Goal: Browse casually: Explore the website without a specific task or goal

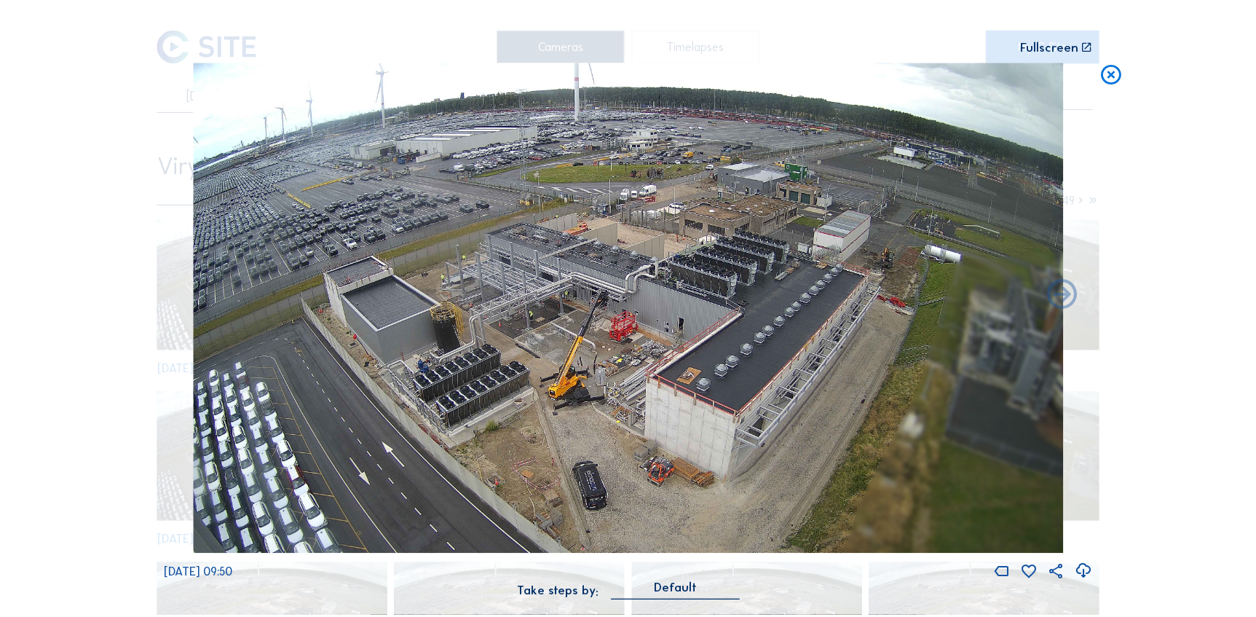
scroll to position [198, 0]
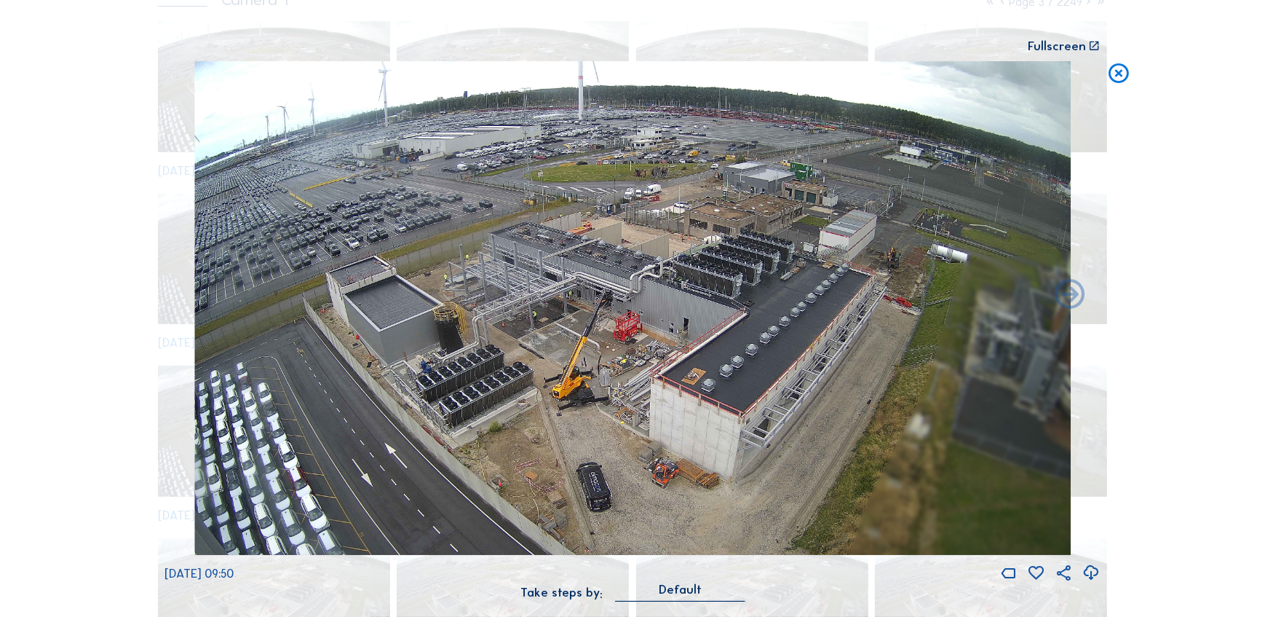
click at [1114, 73] on icon at bounding box center [1119, 73] width 24 height 25
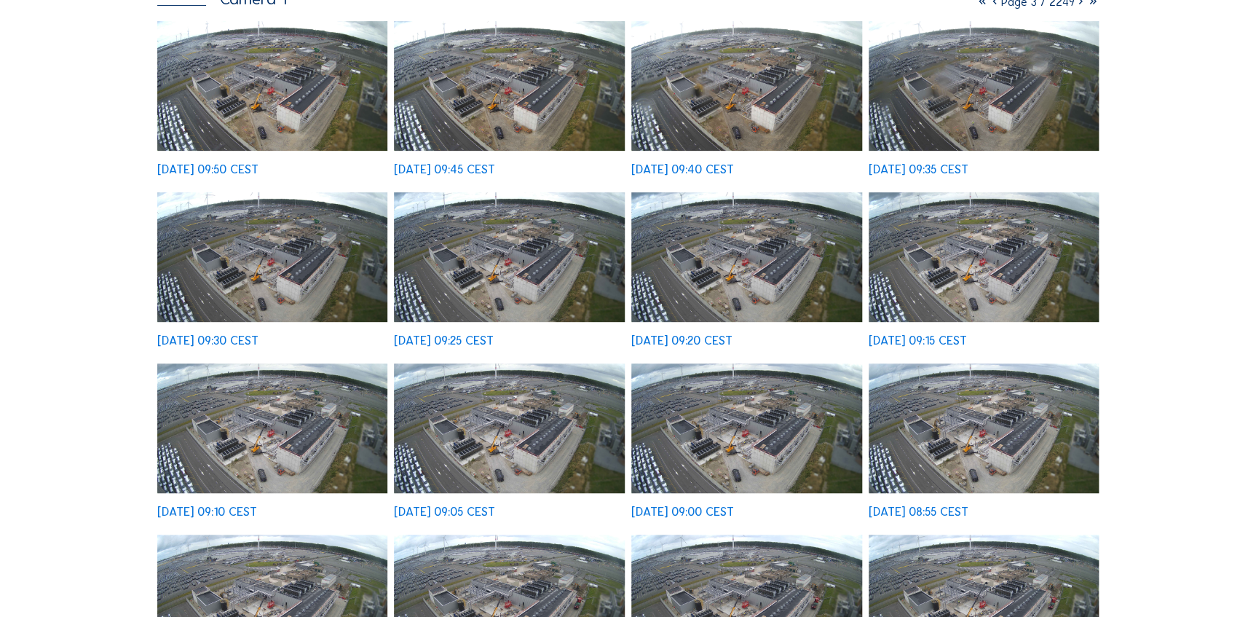
scroll to position [0, 0]
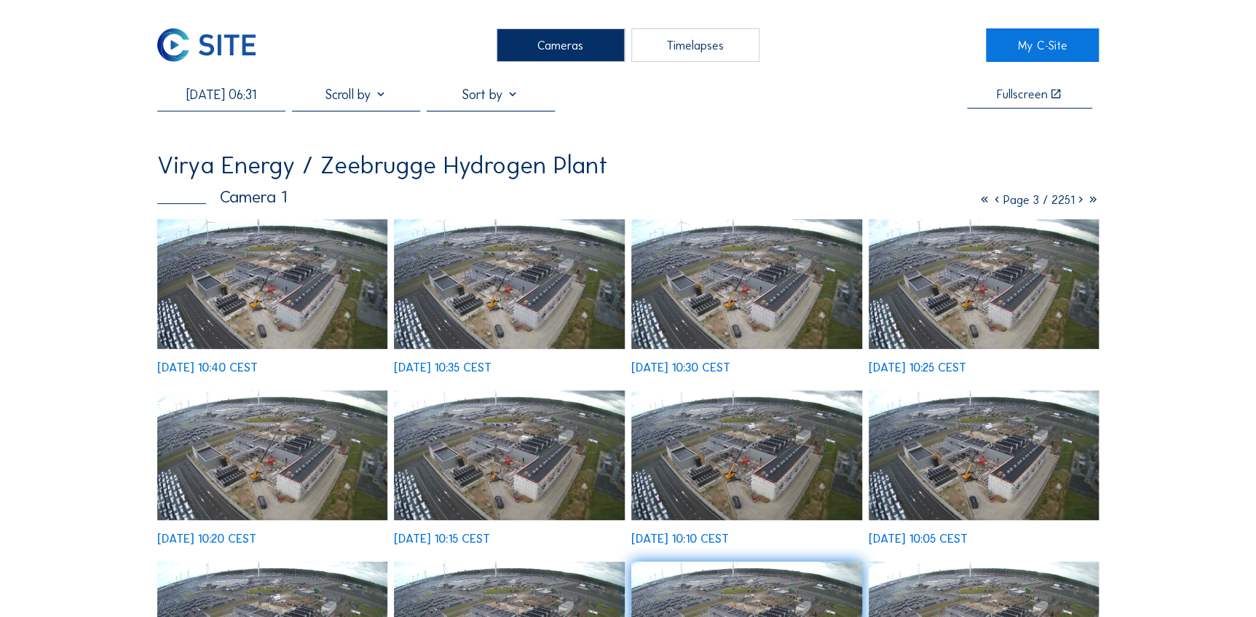
click at [247, 320] on img at bounding box center [272, 284] width 231 height 130
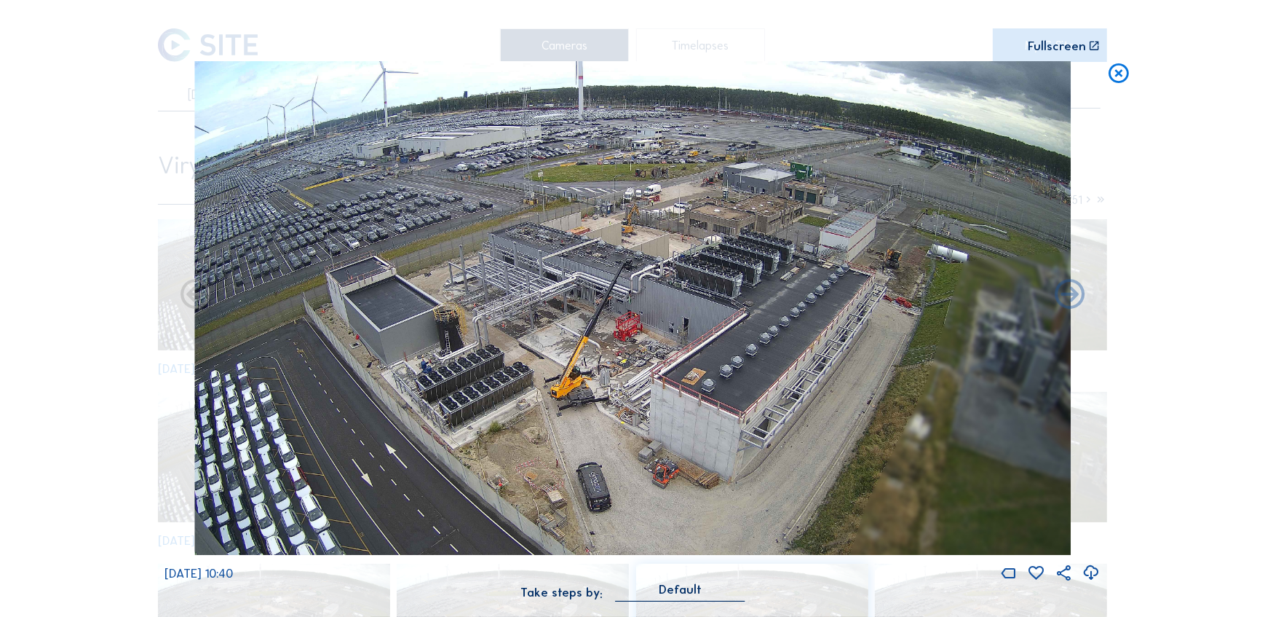
click at [1121, 77] on icon at bounding box center [1119, 73] width 24 height 25
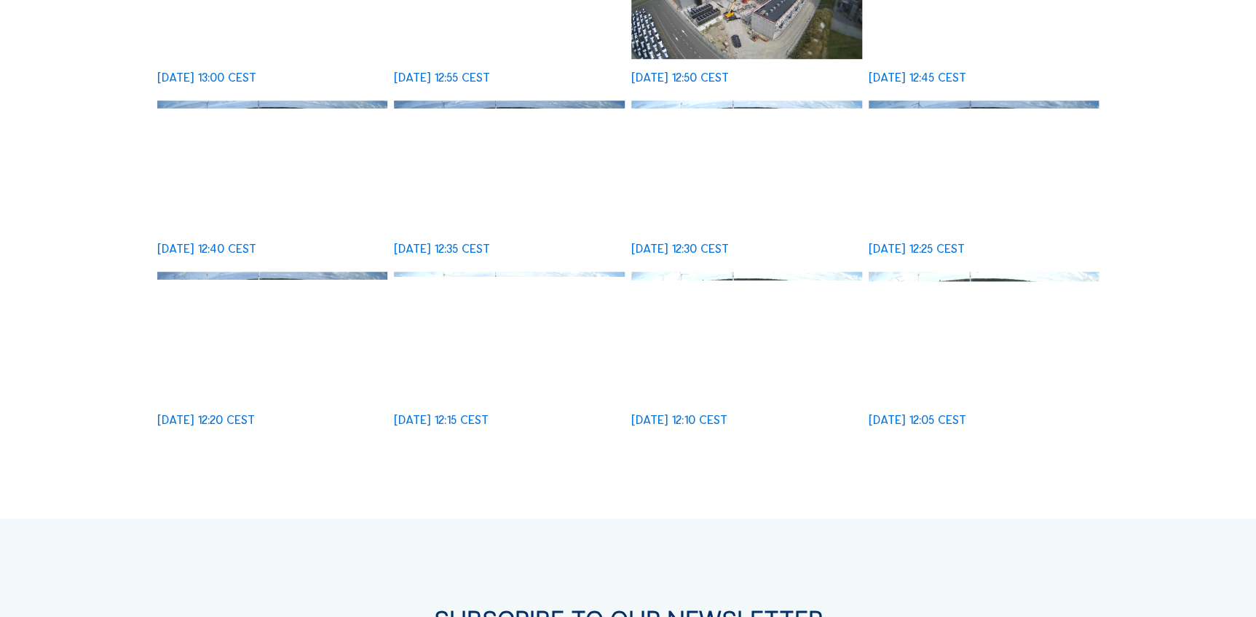
scroll to position [662, 0]
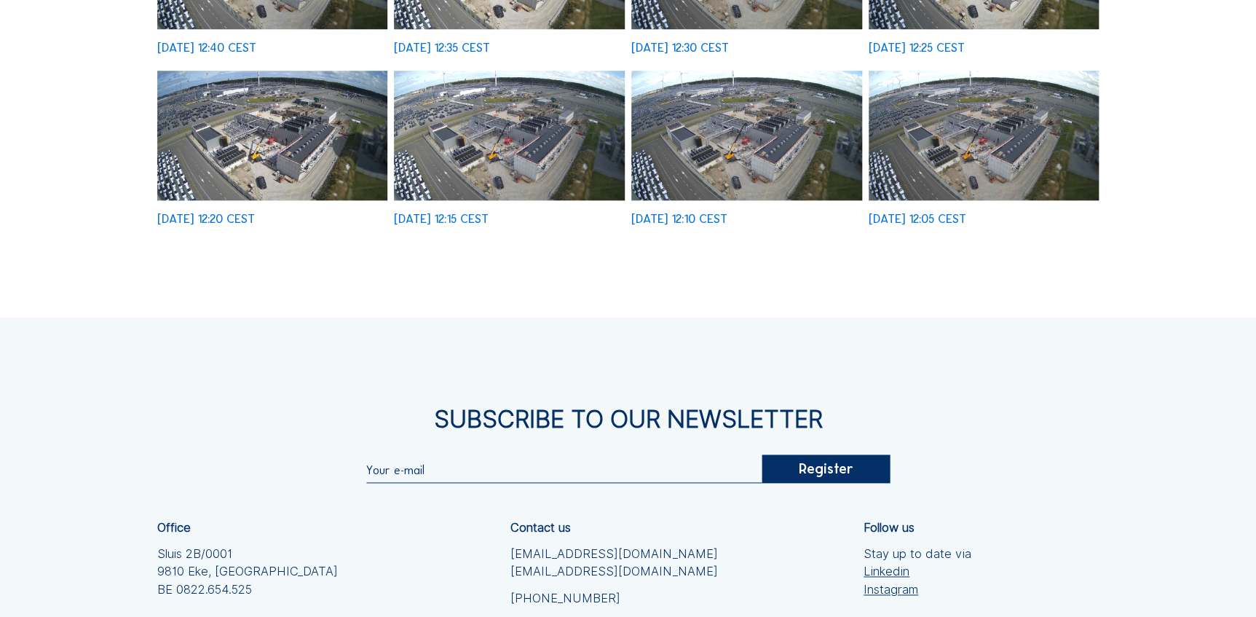
click at [1000, 180] on img at bounding box center [984, 136] width 231 height 130
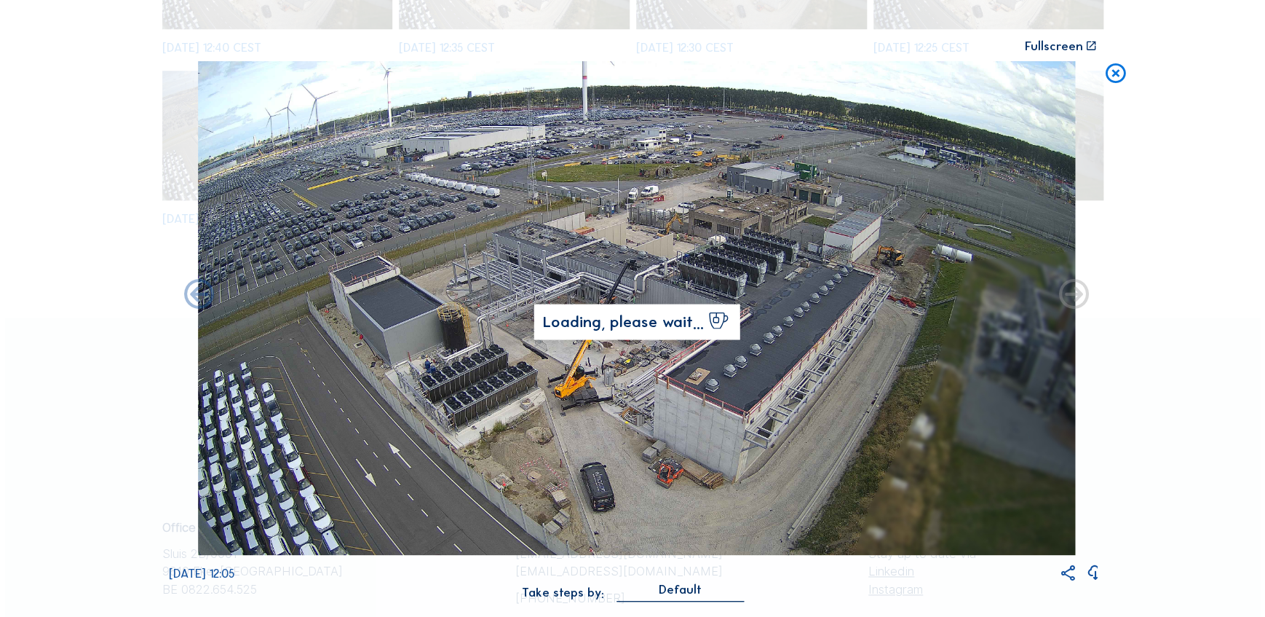
scroll to position [665, 0]
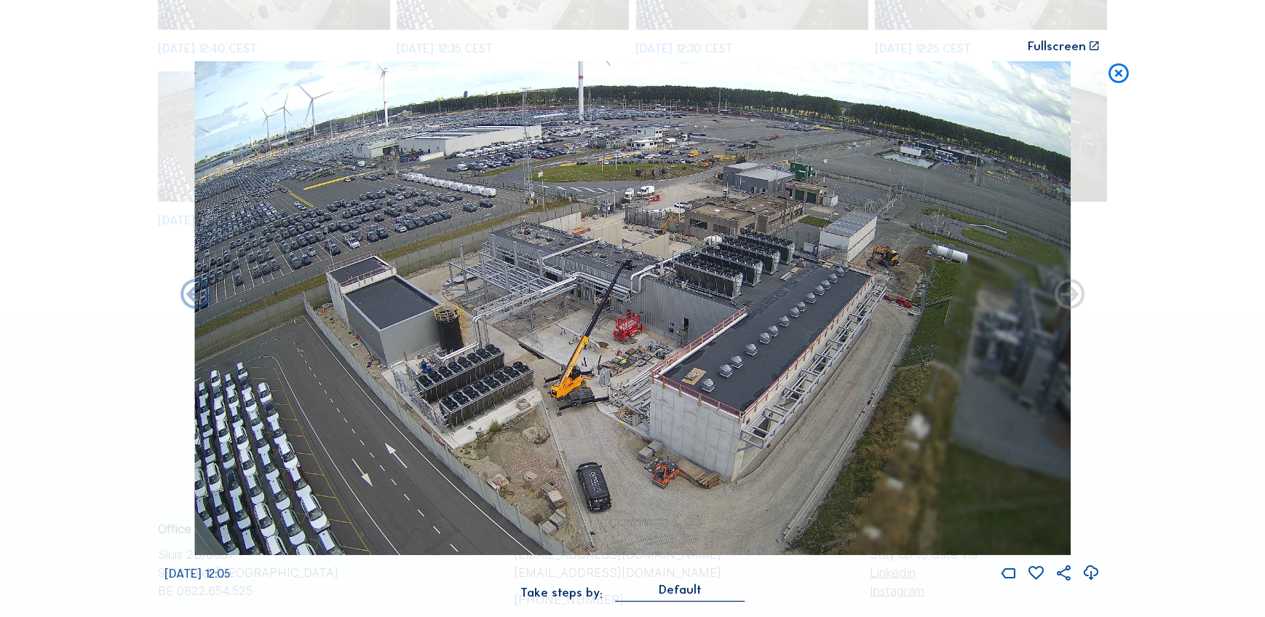
click at [1068, 302] on icon at bounding box center [1070, 295] width 36 height 36
click at [1057, 292] on icon at bounding box center [1070, 295] width 36 height 36
click at [192, 300] on icon at bounding box center [196, 295] width 36 height 36
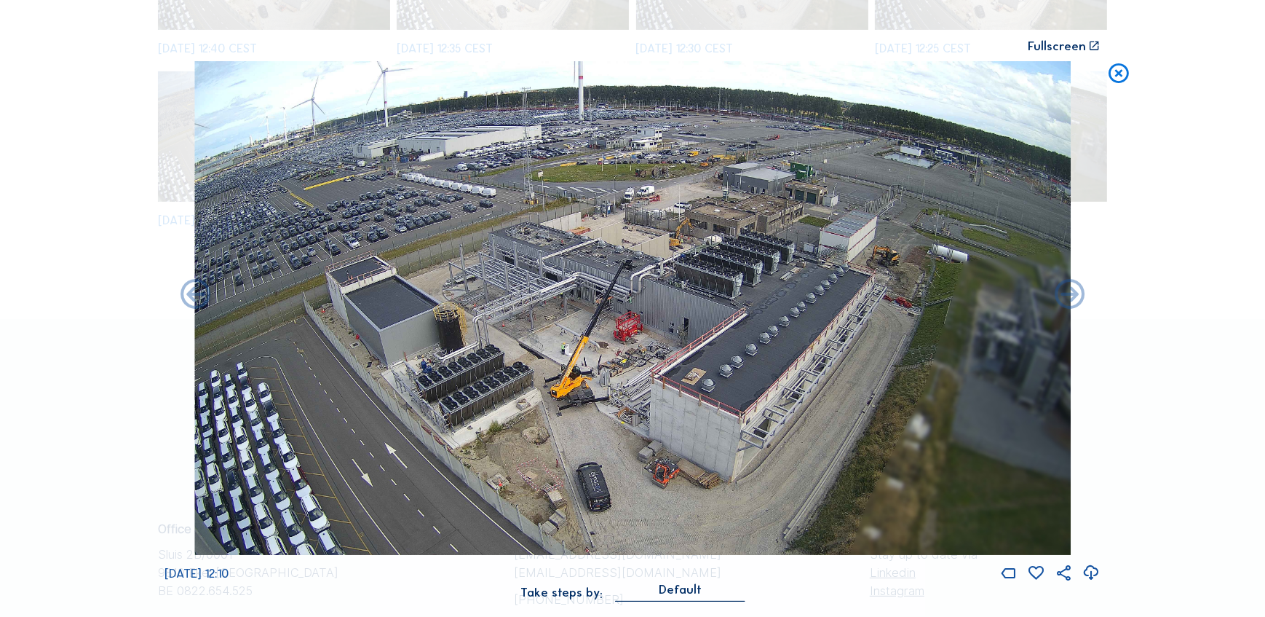
click at [192, 300] on icon at bounding box center [196, 295] width 36 height 36
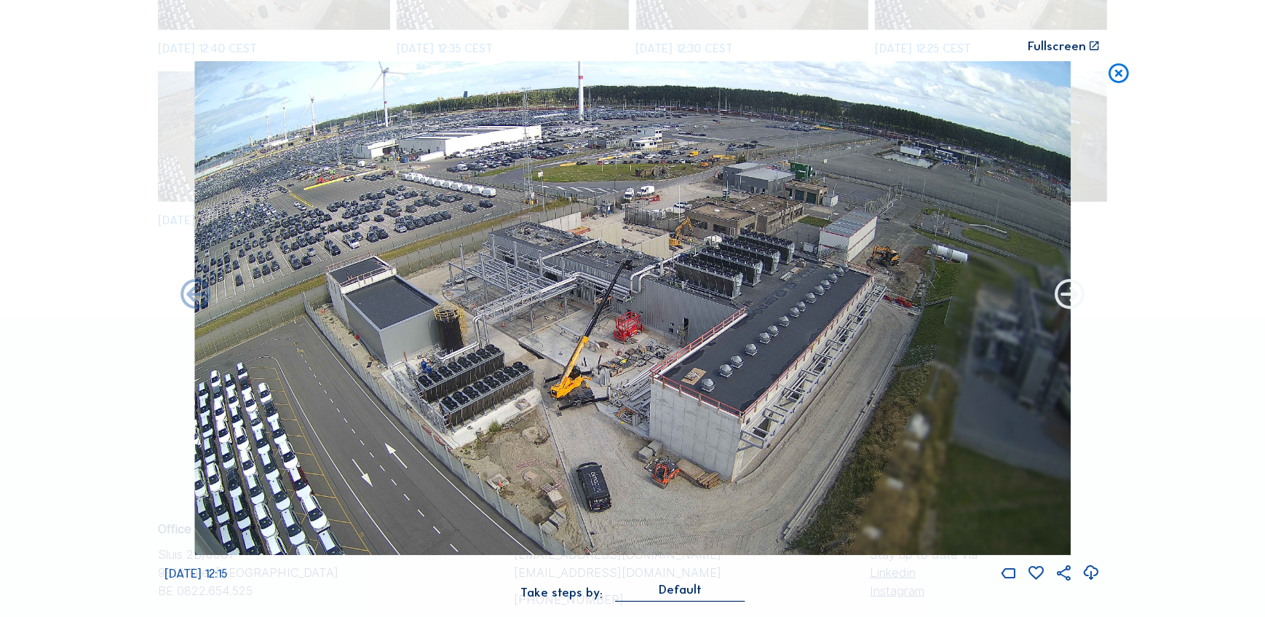
click at [1057, 285] on icon at bounding box center [1070, 295] width 36 height 36
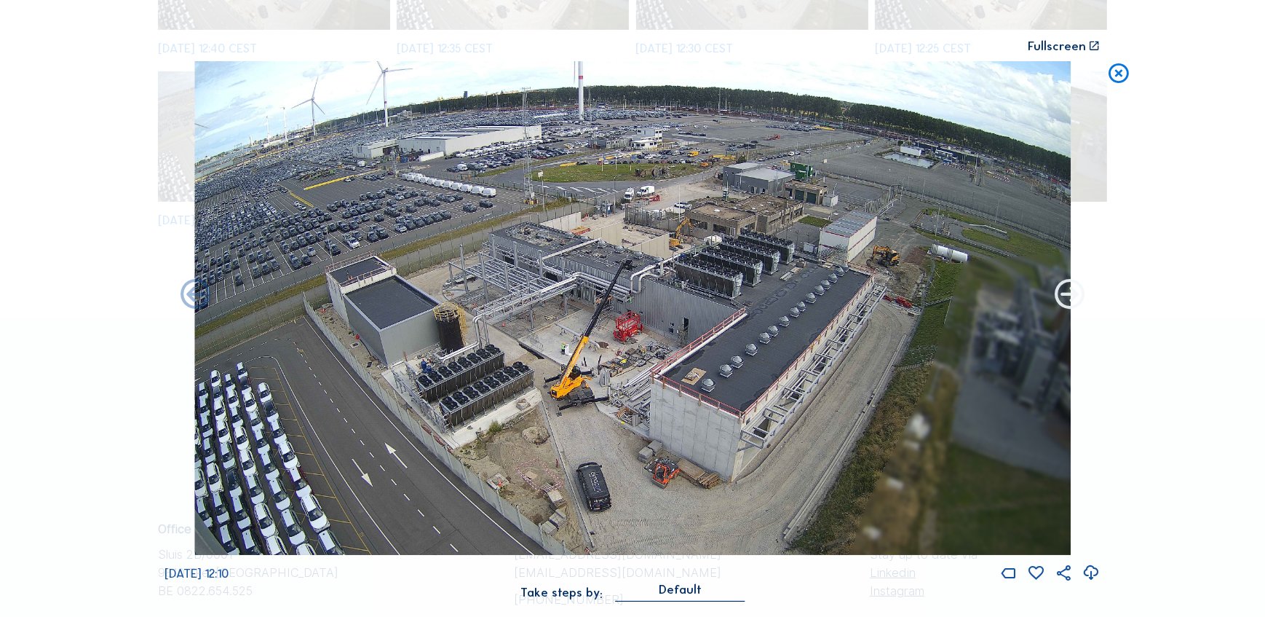
click at [1063, 293] on icon at bounding box center [1070, 295] width 36 height 36
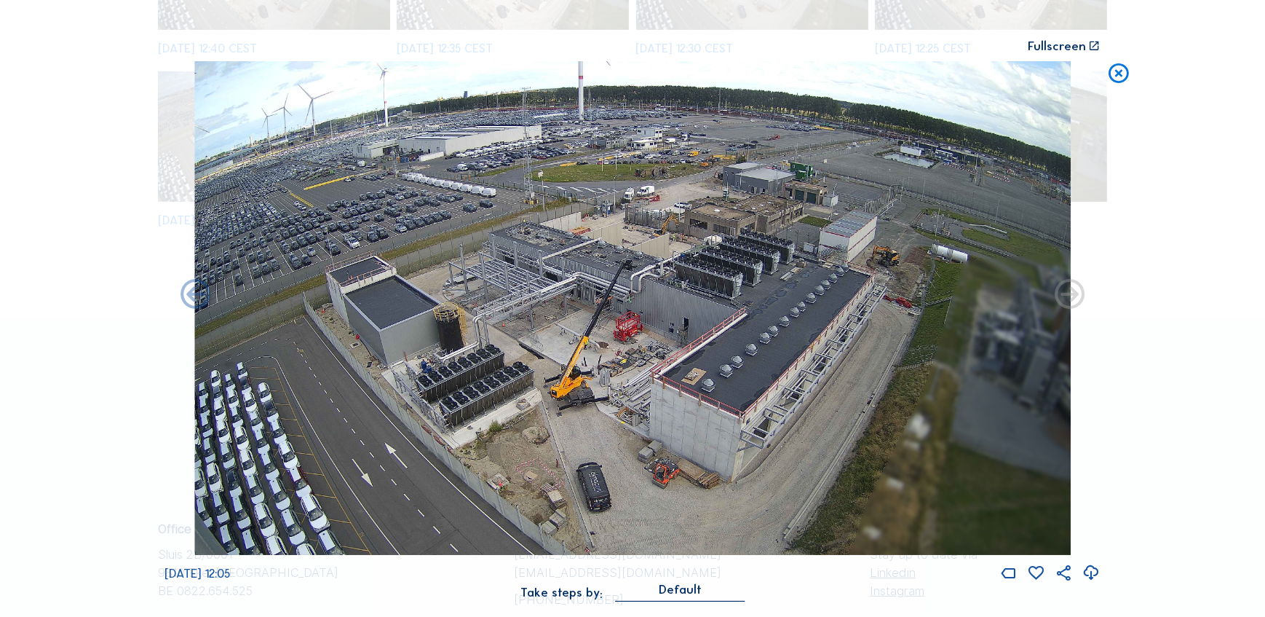
click at [1063, 293] on icon at bounding box center [1070, 295] width 36 height 36
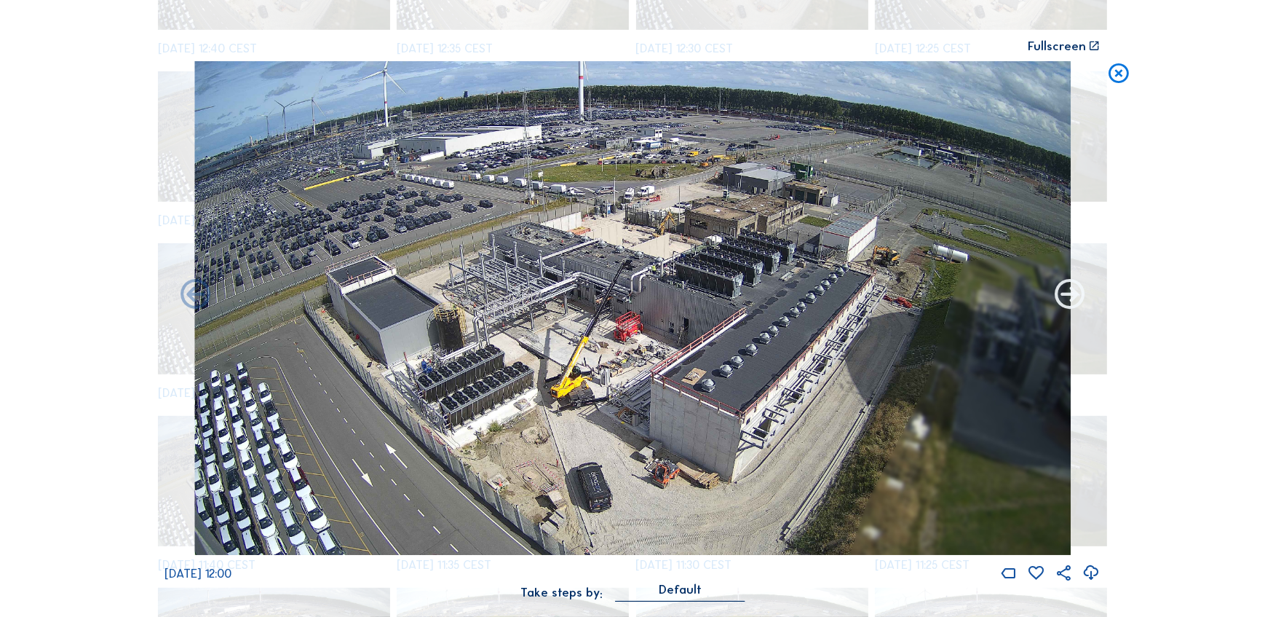
click at [1074, 293] on icon at bounding box center [1070, 295] width 36 height 36
click at [1063, 293] on icon at bounding box center [1070, 295] width 36 height 36
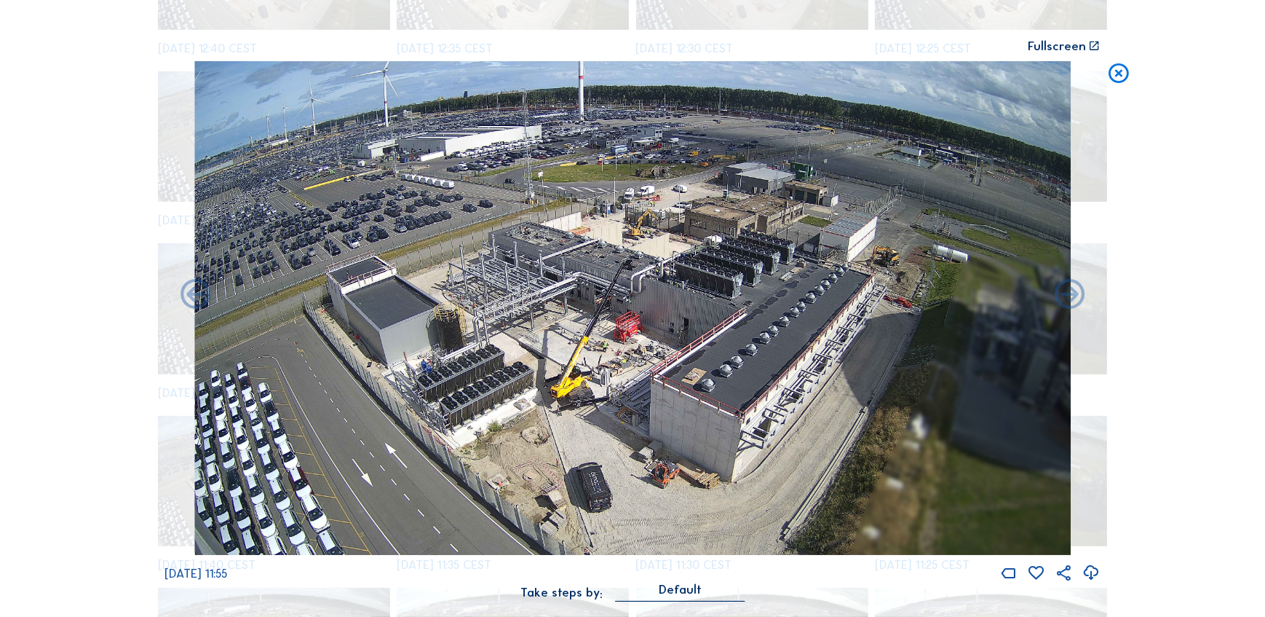
click at [1063, 293] on icon at bounding box center [1070, 295] width 36 height 36
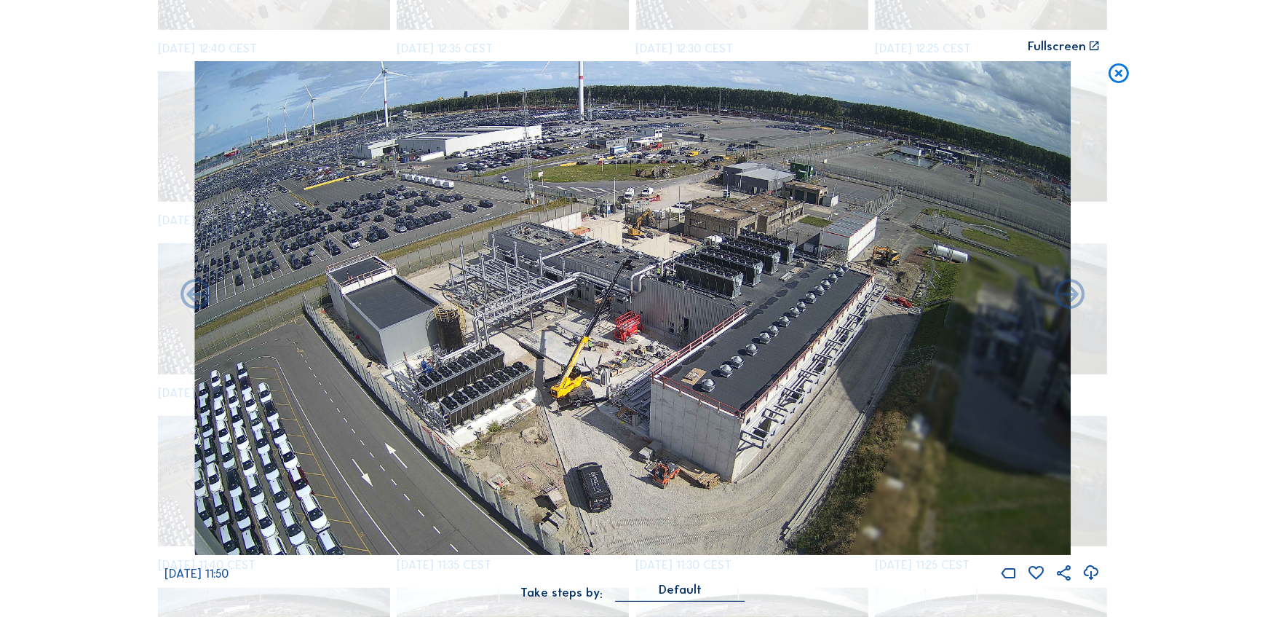
click at [1063, 293] on icon at bounding box center [1070, 295] width 36 height 36
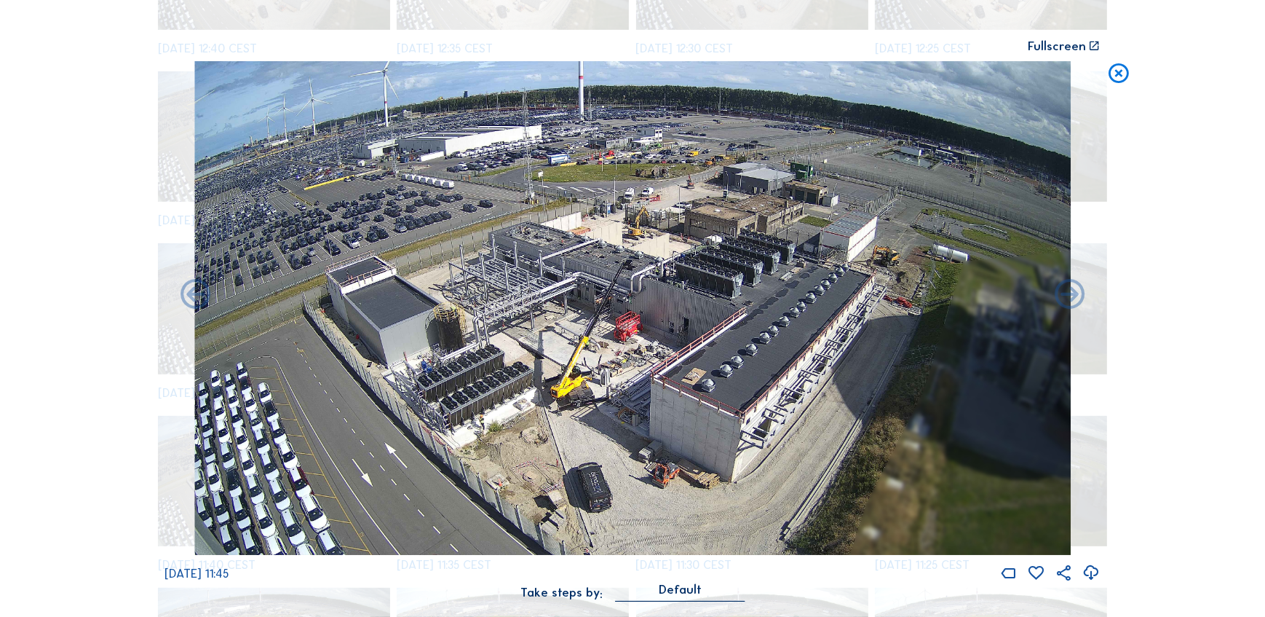
click at [1063, 293] on icon at bounding box center [1070, 295] width 36 height 36
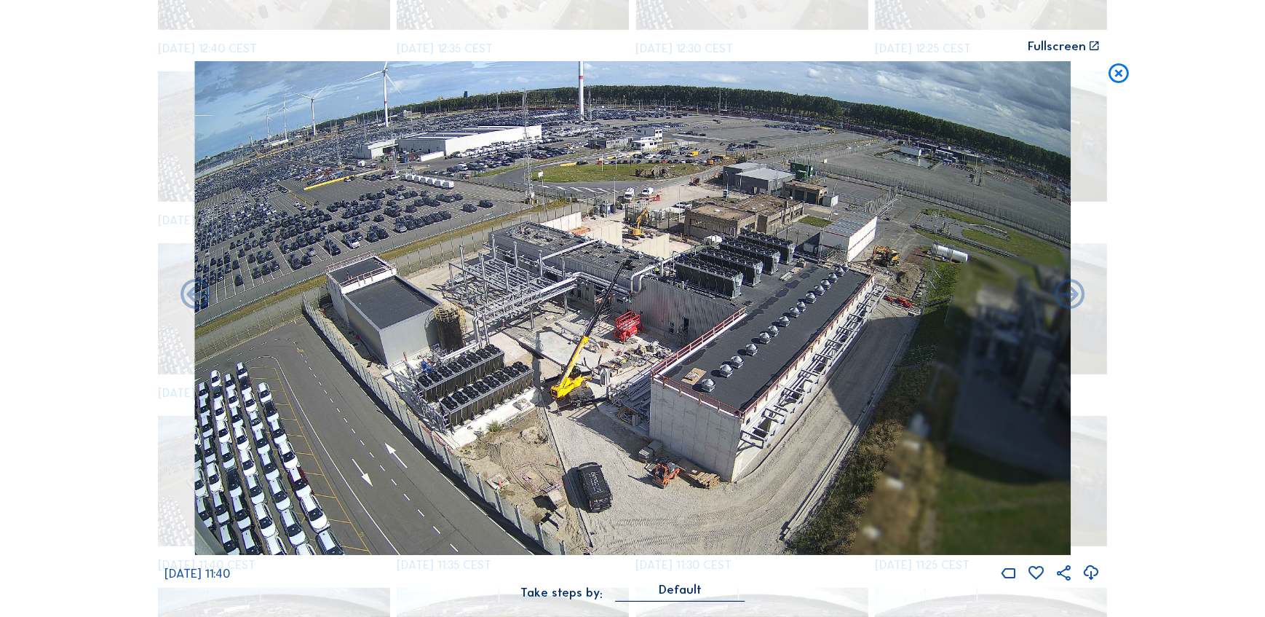
click at [1063, 293] on icon at bounding box center [1070, 295] width 36 height 36
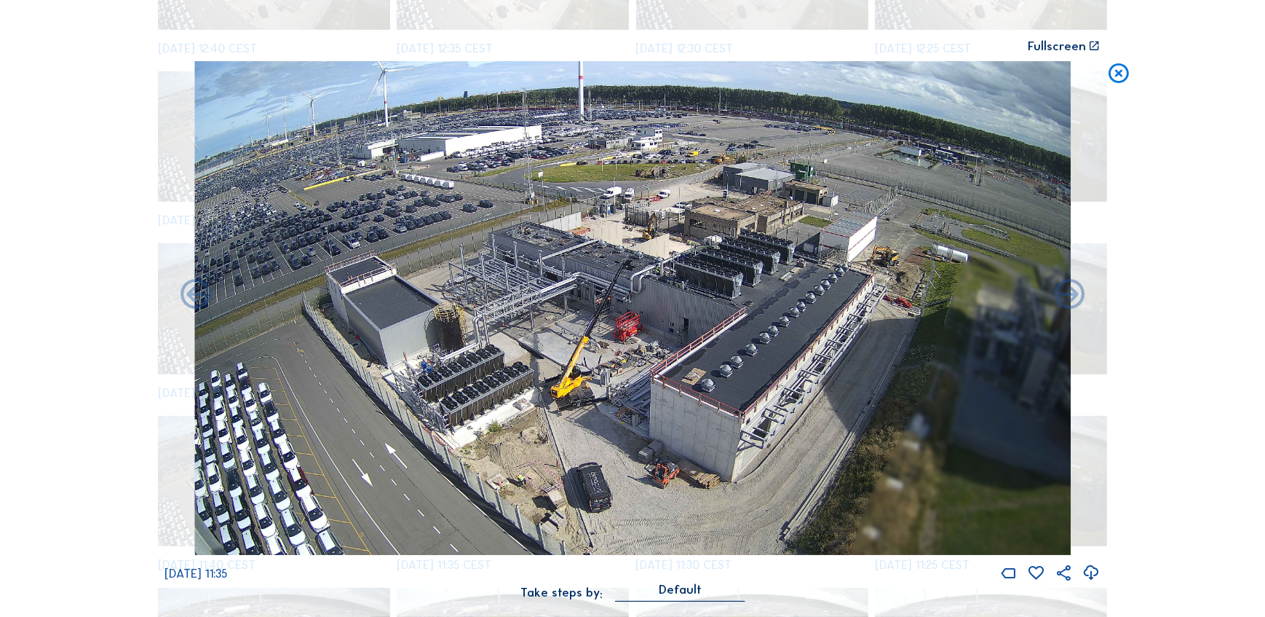
click at [1063, 293] on icon at bounding box center [1070, 295] width 36 height 36
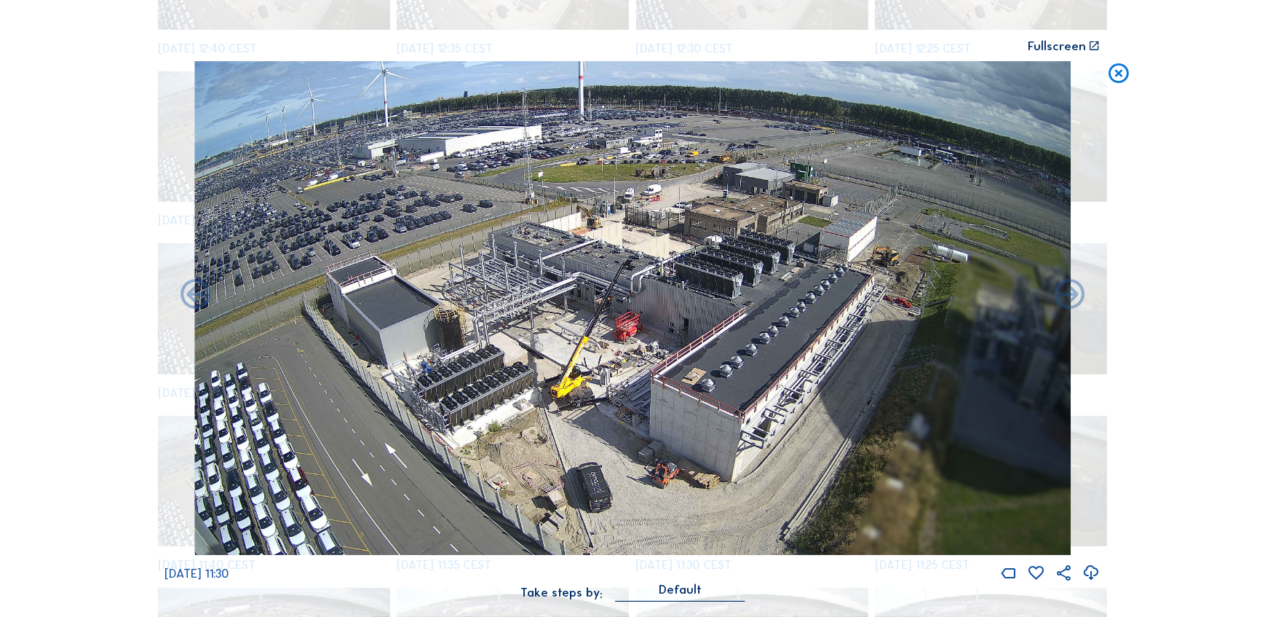
click at [1063, 293] on icon at bounding box center [1070, 295] width 36 height 36
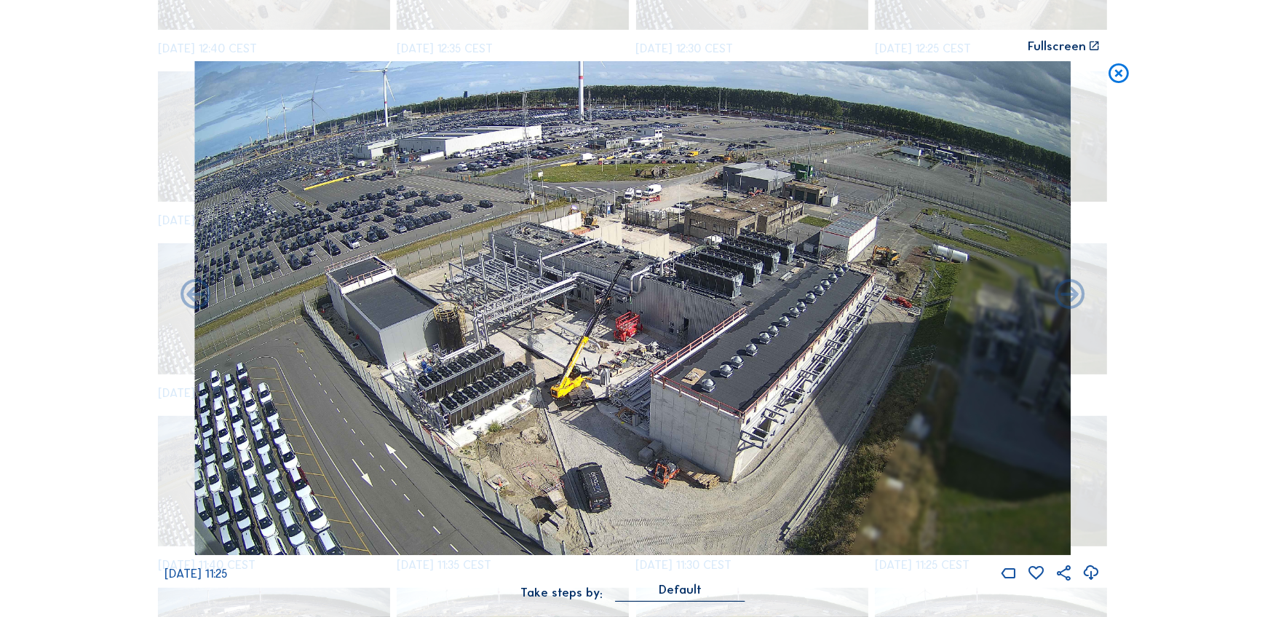
click at [1063, 293] on icon at bounding box center [1070, 295] width 36 height 36
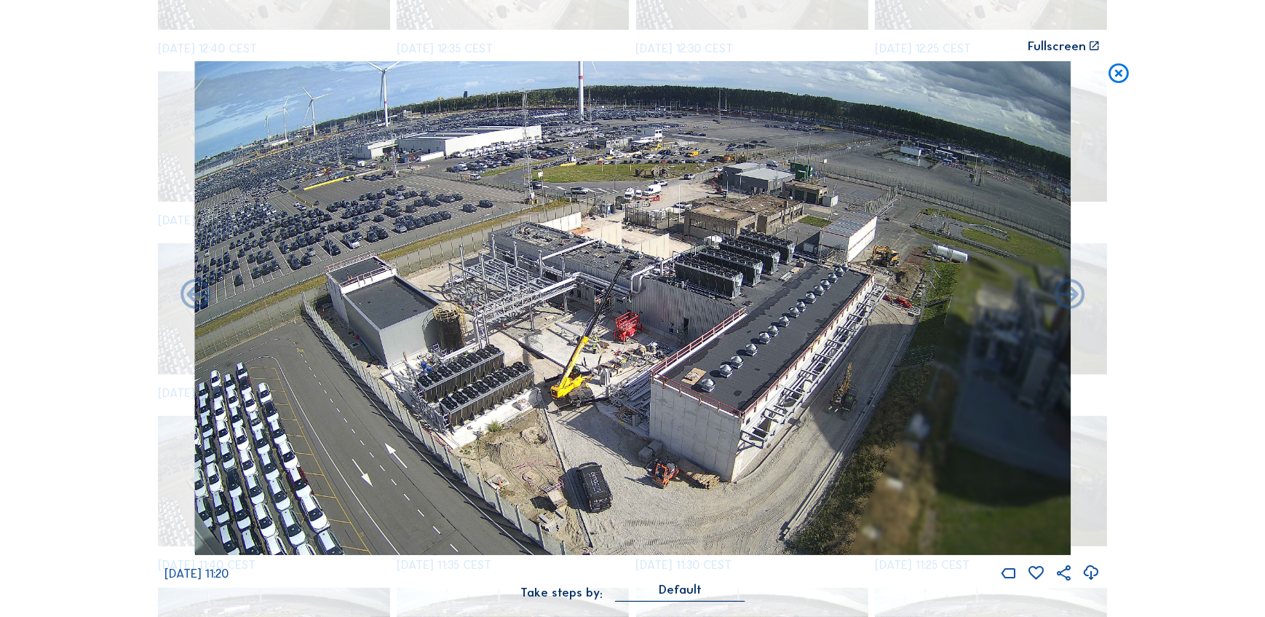
click at [1063, 293] on icon at bounding box center [1070, 295] width 36 height 36
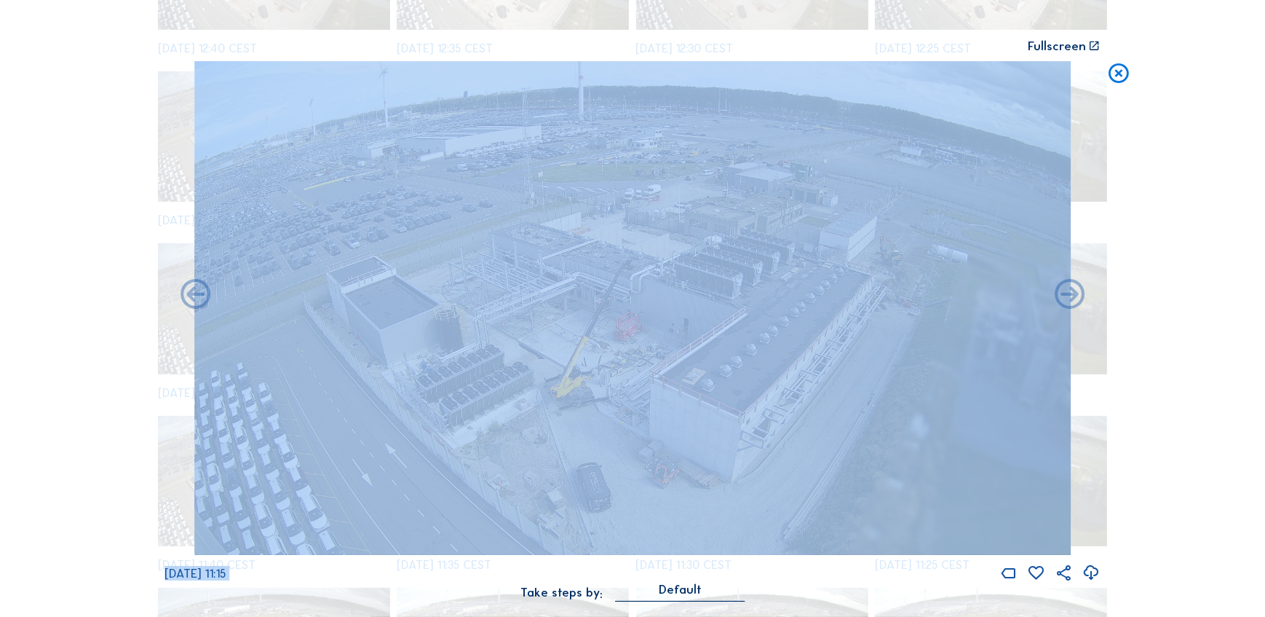
click at [1063, 293] on icon at bounding box center [1070, 295] width 36 height 36
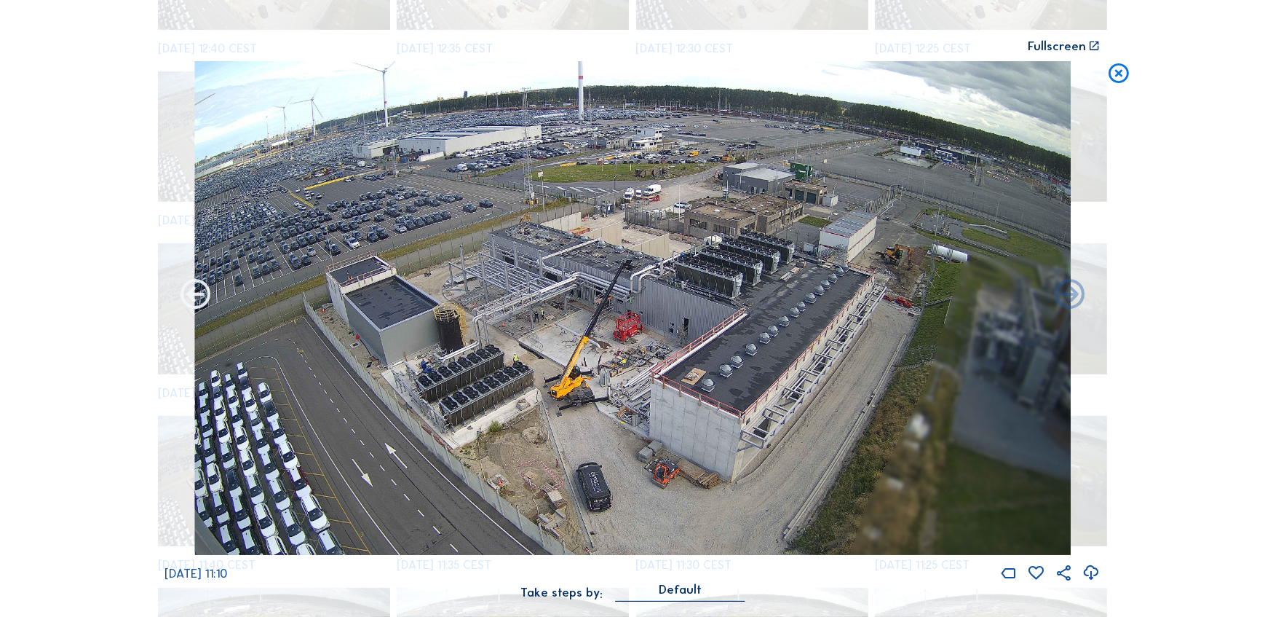
click at [201, 289] on icon at bounding box center [196, 295] width 36 height 36
click at [196, 300] on icon at bounding box center [196, 295] width 36 height 36
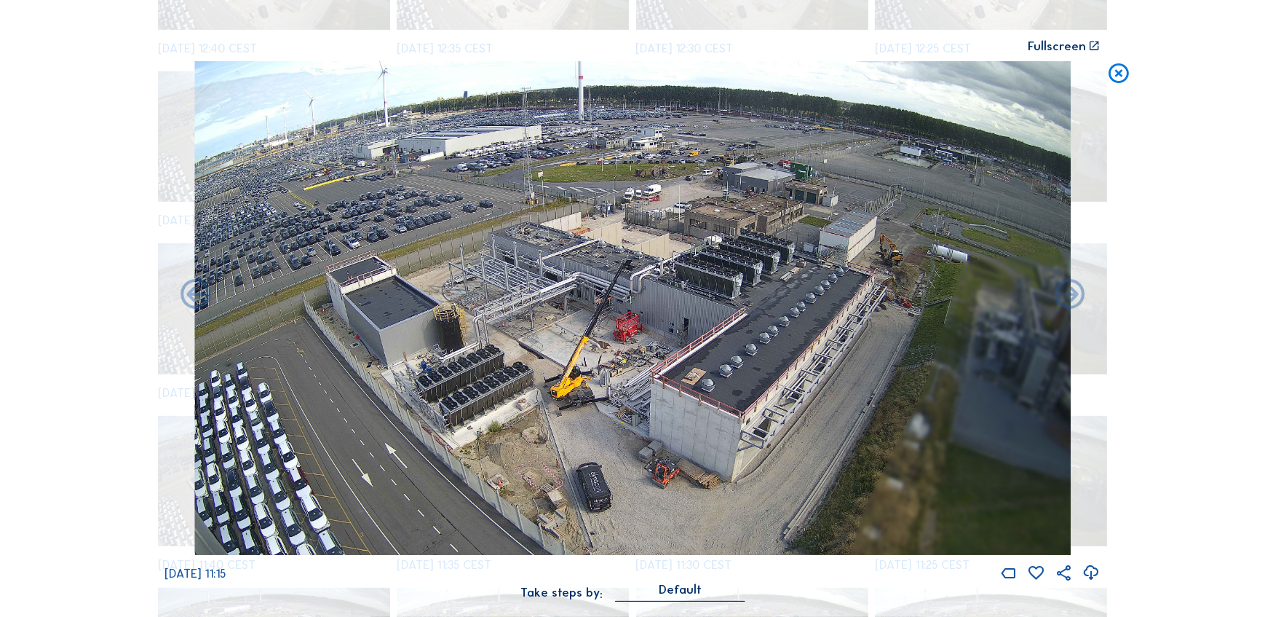
click at [196, 300] on icon at bounding box center [196, 295] width 36 height 36
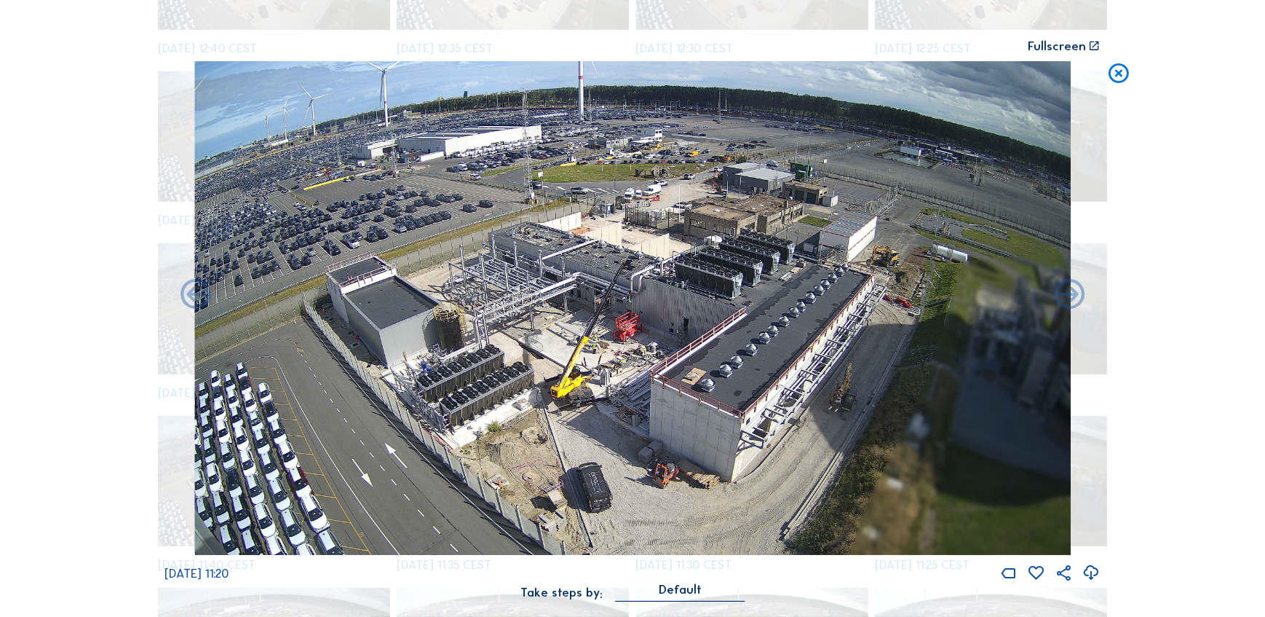
click at [196, 300] on icon at bounding box center [196, 295] width 36 height 36
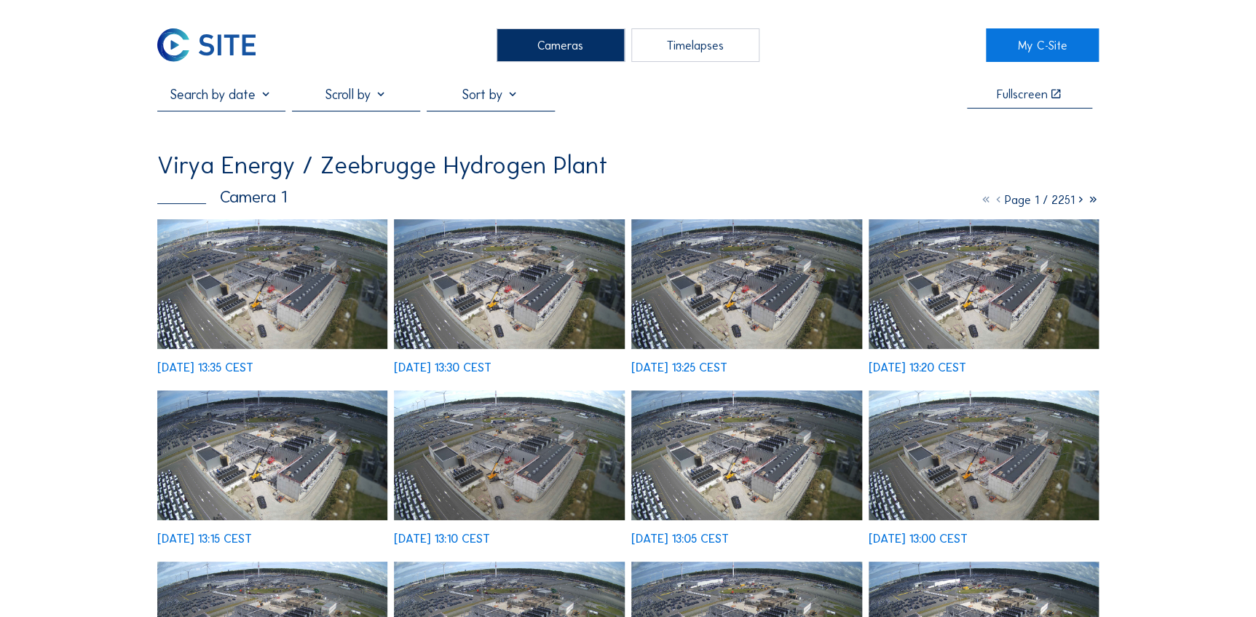
click at [320, 291] on img at bounding box center [272, 284] width 231 height 130
